Goal: Communication & Community: Connect with others

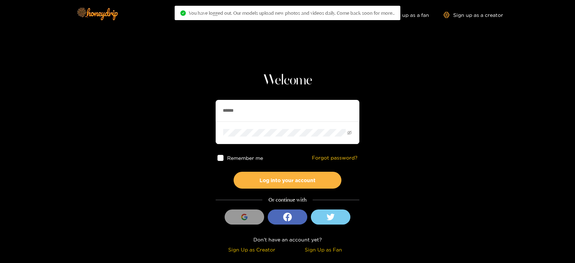
drag, startPoint x: 0, startPoint y: 0, endPoint x: 173, endPoint y: 109, distance: 204.5
click at [173, 109] on section "Welcome ****** Remember me Forgot password? Log into your account Or continue w…" at bounding box center [287, 127] width 575 height 255
type input "**********"
click at [234, 172] on button "Log into your account" at bounding box center [288, 180] width 108 height 17
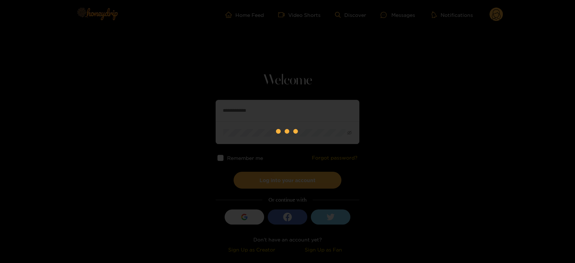
click at [494, 17] on div at bounding box center [287, 131] width 575 height 263
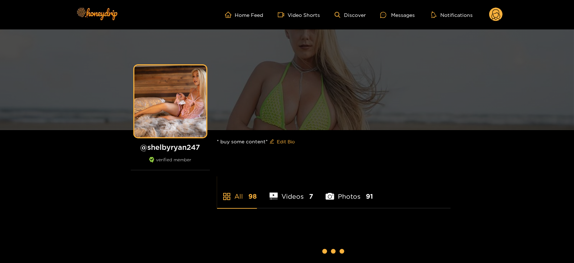
click at [494, 17] on icon at bounding box center [496, 15] width 9 height 13
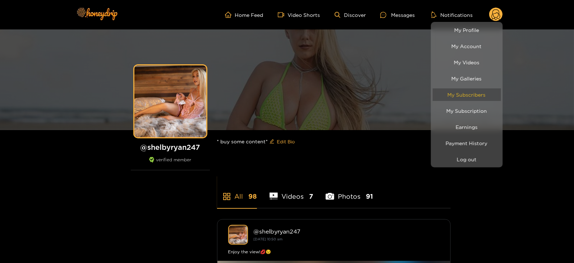
click at [456, 95] on link "My Subscribers" at bounding box center [467, 94] width 68 height 13
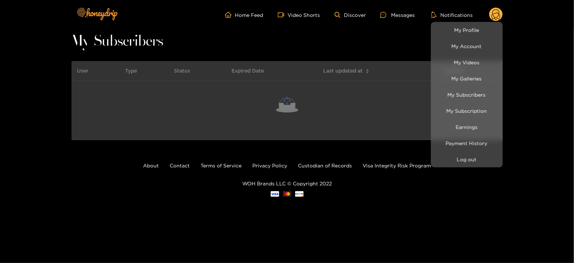
click at [376, 50] on div at bounding box center [287, 131] width 574 height 263
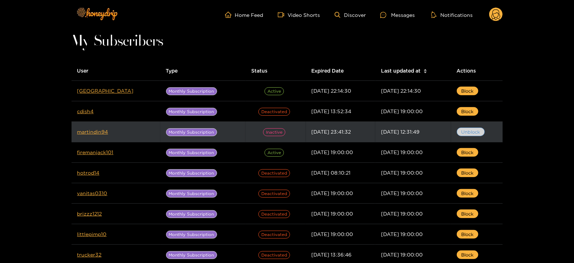
click at [470, 130] on span "Unblock" at bounding box center [470, 131] width 19 height 7
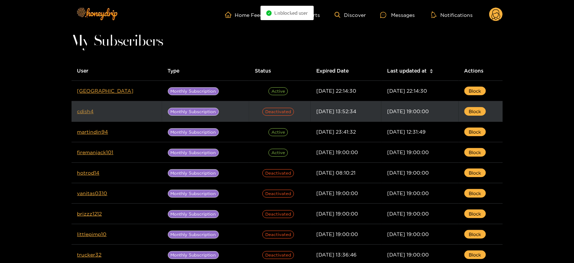
click at [89, 109] on link "cdish4" at bounding box center [85, 111] width 17 height 5
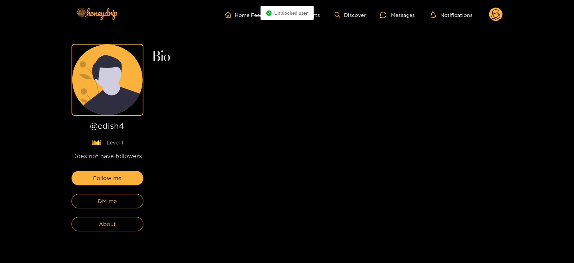
click at [128, 208] on div "Follow me DM me About" at bounding box center [108, 201] width 72 height 60
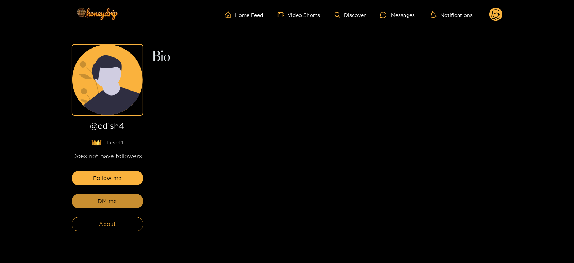
click at [123, 204] on button "DM me" at bounding box center [108, 201] width 72 height 14
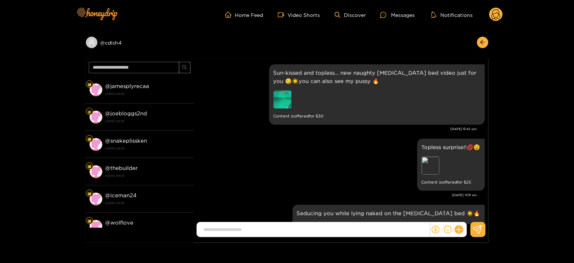
scroll to position [1566, 0]
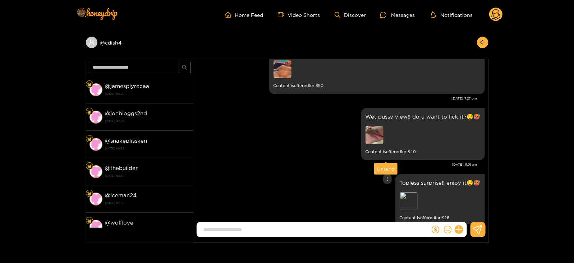
click at [380, 168] on div "Unsend" at bounding box center [386, 168] width 18 height 7
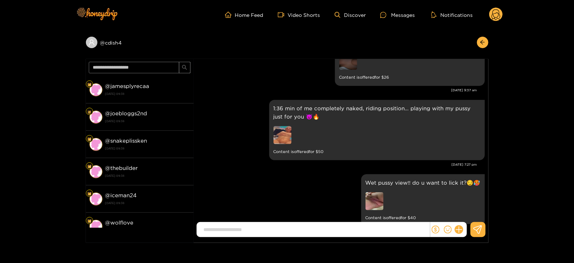
click at [492, 18] on circle at bounding box center [496, 15] width 14 height 14
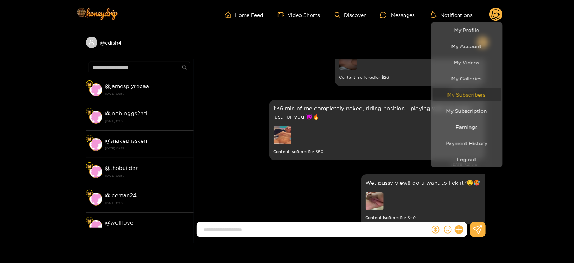
click at [469, 99] on link "My Subscribers" at bounding box center [467, 94] width 68 height 13
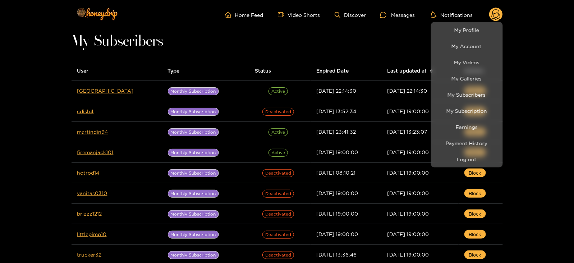
click at [90, 130] on div at bounding box center [287, 131] width 574 height 263
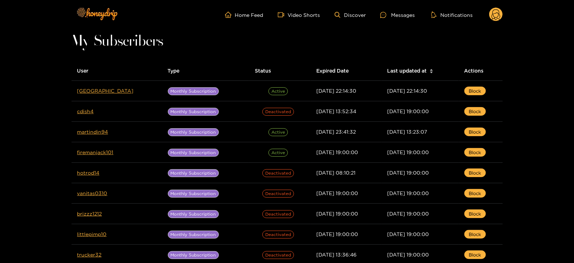
click at [90, 130] on link "martindin94" at bounding box center [92, 131] width 31 height 5
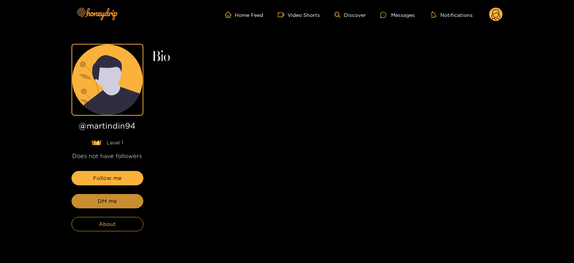
click at [100, 197] on span "DM me" at bounding box center [107, 201] width 19 height 9
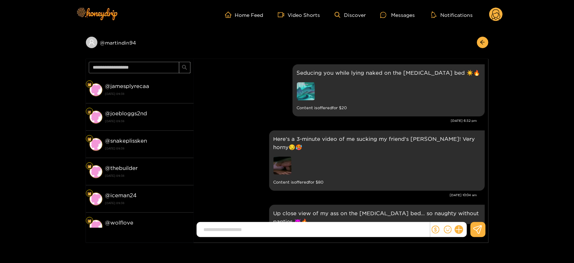
scroll to position [1558, 0]
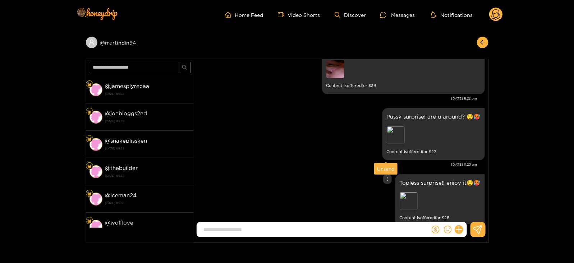
click at [384, 171] on div "Unsend" at bounding box center [386, 168] width 18 height 7
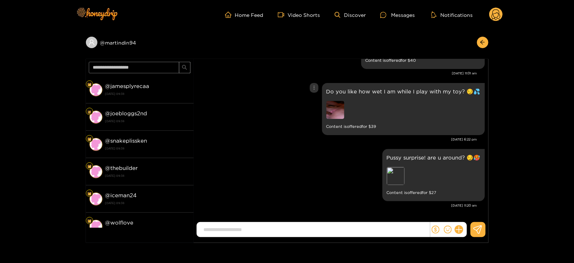
scroll to position [1492, 0]
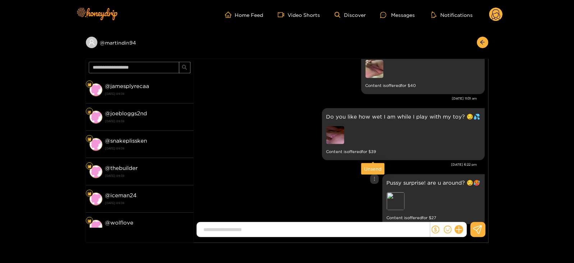
click at [370, 168] on div "Unsend" at bounding box center [373, 168] width 18 height 7
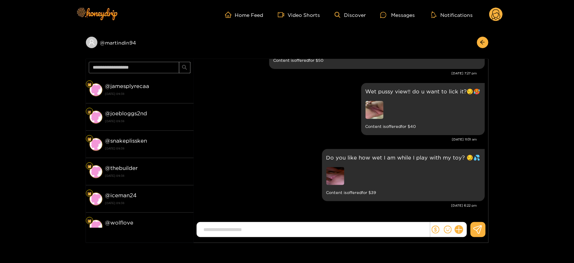
scroll to position [1426, 0]
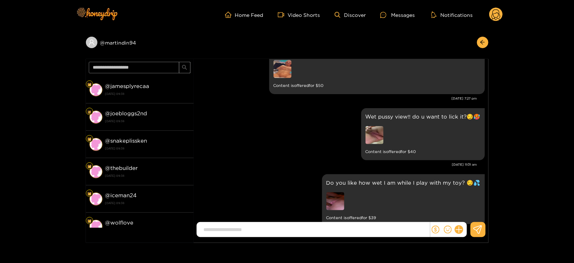
click at [497, 18] on circle at bounding box center [496, 15] width 14 height 14
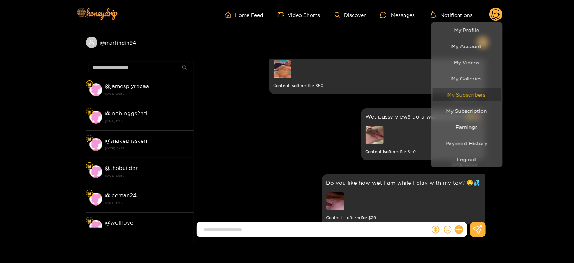
click at [460, 92] on link "My Subscribers" at bounding box center [467, 94] width 68 height 13
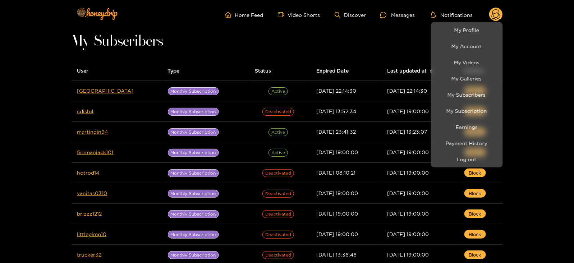
click at [373, 56] on div at bounding box center [287, 131] width 574 height 263
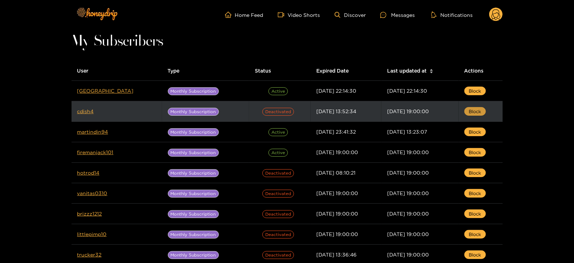
click at [469, 113] on span "Block" at bounding box center [475, 111] width 12 height 7
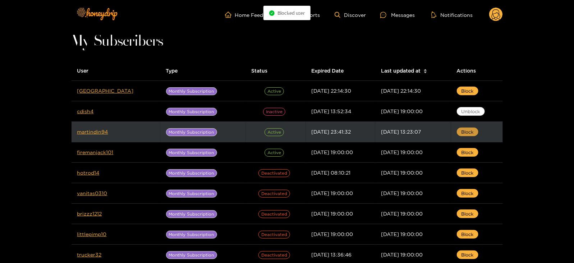
click at [471, 131] on span "Block" at bounding box center [467, 131] width 12 height 7
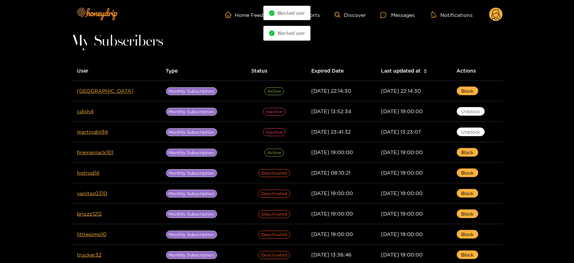
click at [492, 17] on circle at bounding box center [496, 15] width 14 height 14
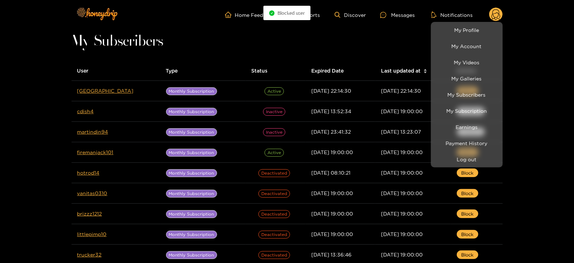
click at [81, 95] on div at bounding box center [287, 131] width 574 height 263
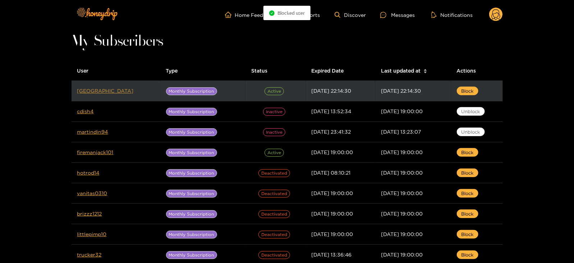
click at [81, 93] on link "delft" at bounding box center [105, 90] width 56 height 5
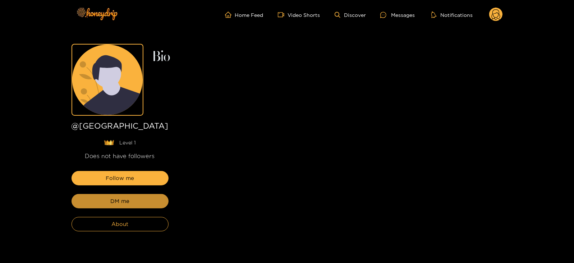
click at [95, 202] on button "DM me" at bounding box center [120, 201] width 97 height 14
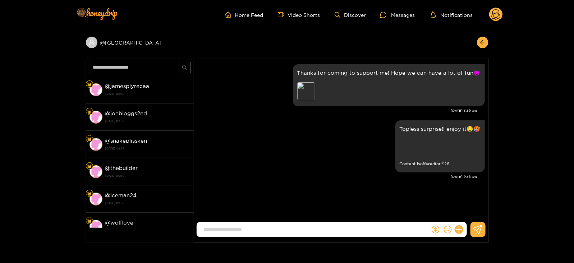
click at [489, 23] on div "Home Feed Video Shorts Discover Messages Notifications 0" at bounding box center [287, 14] width 431 height 29
click at [495, 18] on circle at bounding box center [496, 15] width 14 height 14
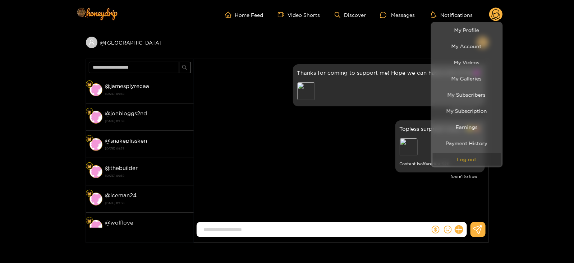
click at [456, 162] on button "Log out" at bounding box center [467, 159] width 68 height 13
